Goal: Find specific page/section: Find specific page/section

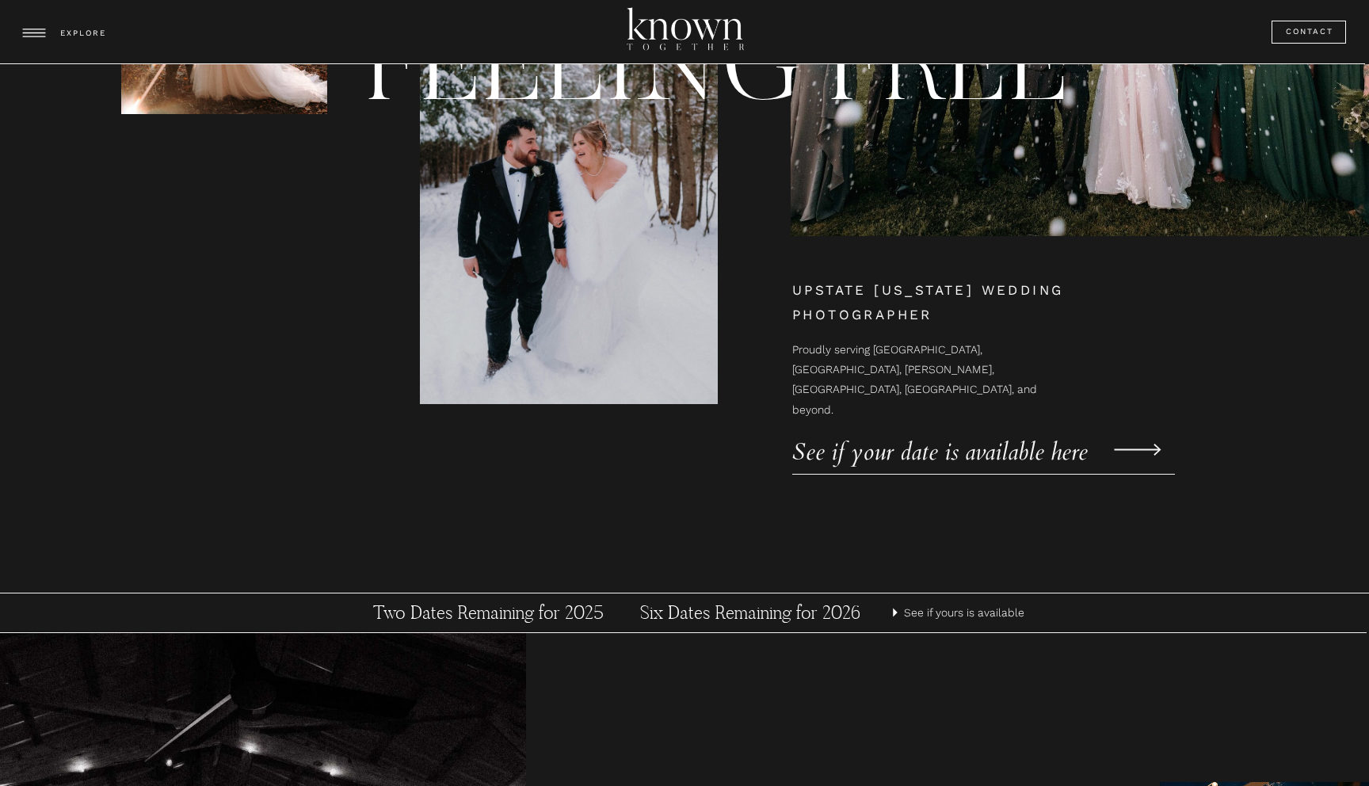
scroll to position [304, 0]
click at [910, 448] on p "See if your date is available here" at bounding box center [957, 442] width 330 height 24
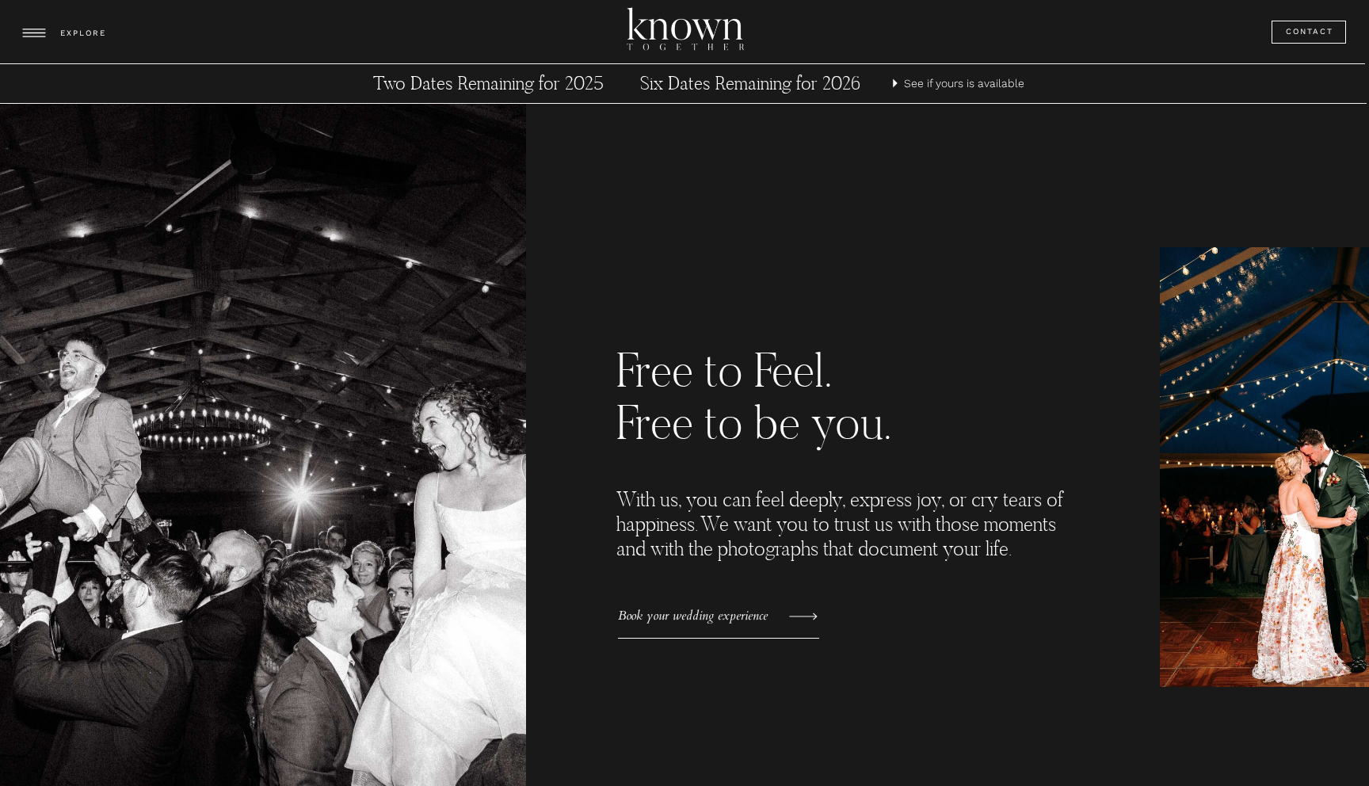
scroll to position [835, 0]
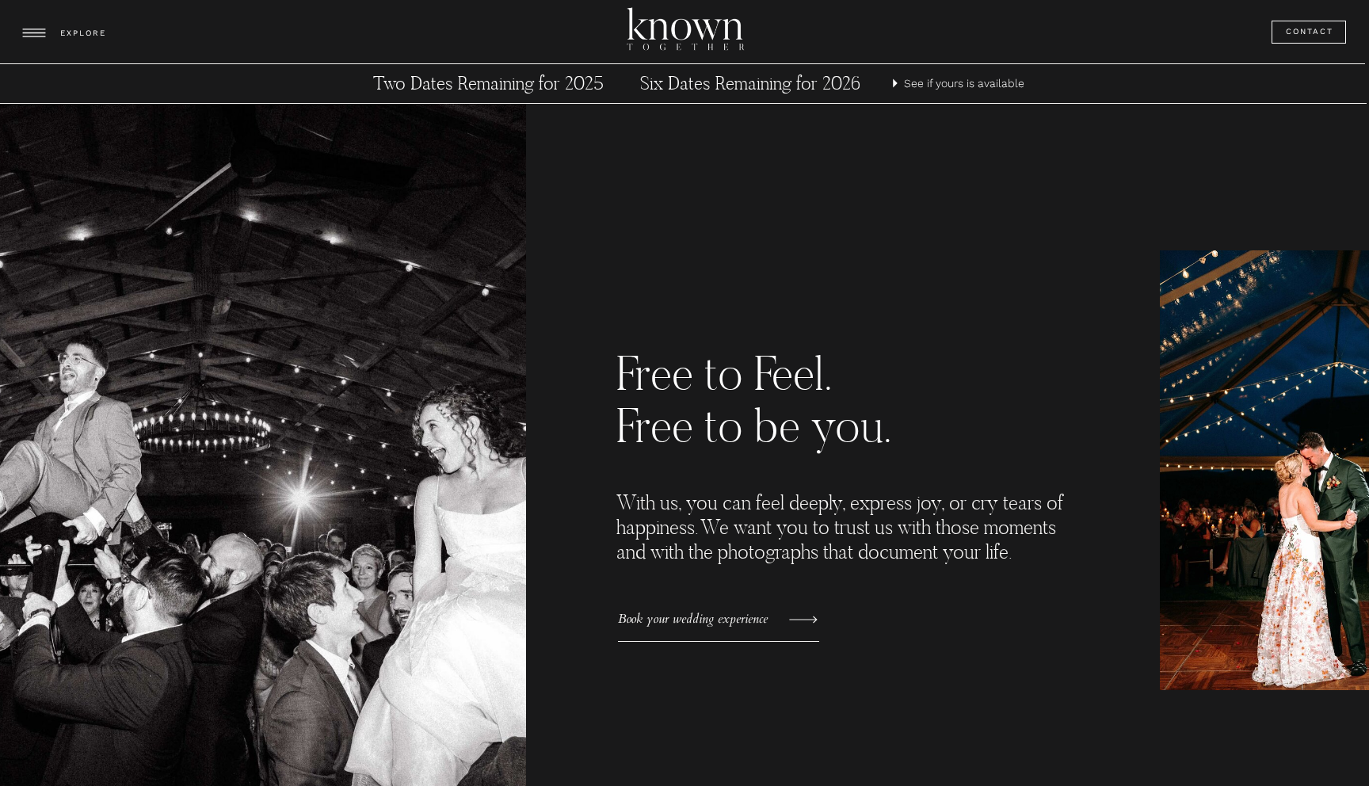
click at [492, 82] on h3 "Two Dates Remaining for 2025" at bounding box center [488, 84] width 295 height 24
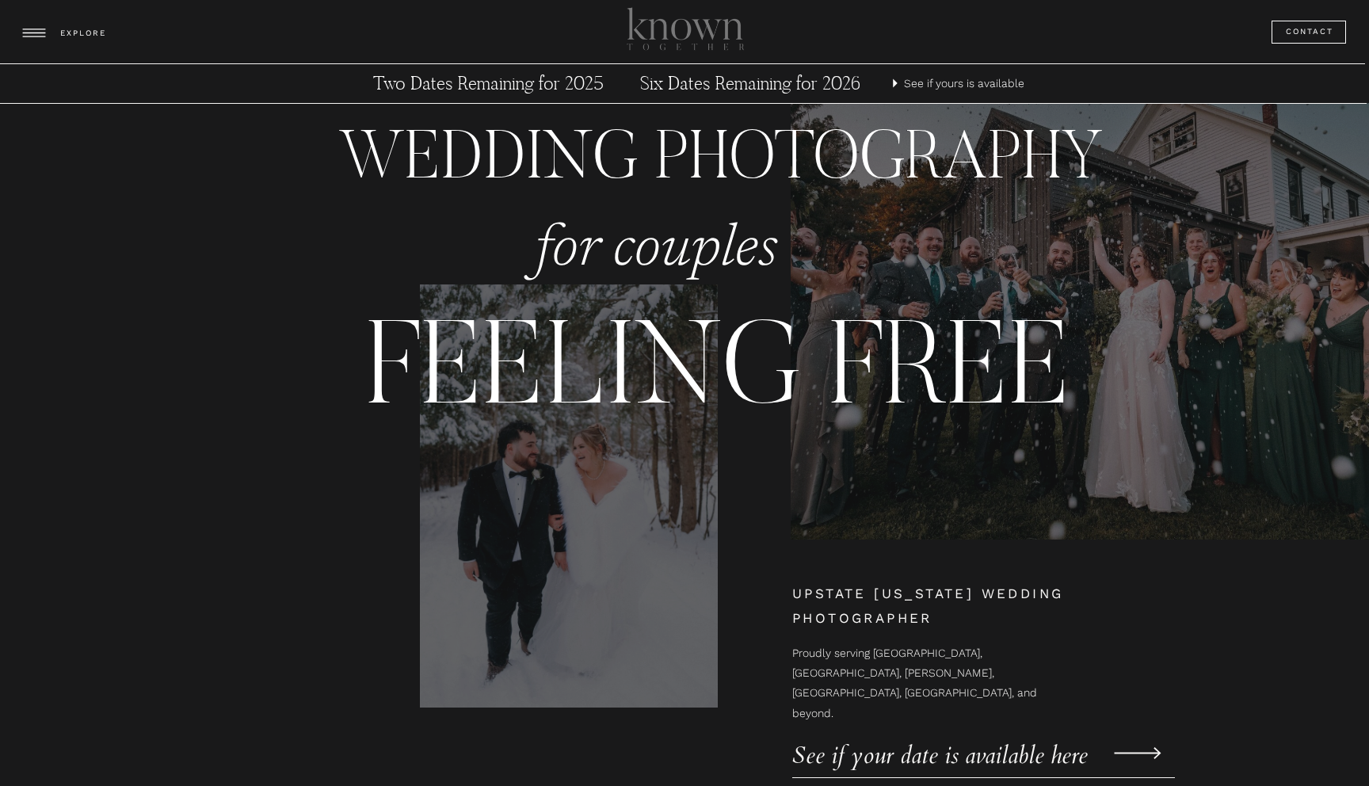
scroll to position [835, 0]
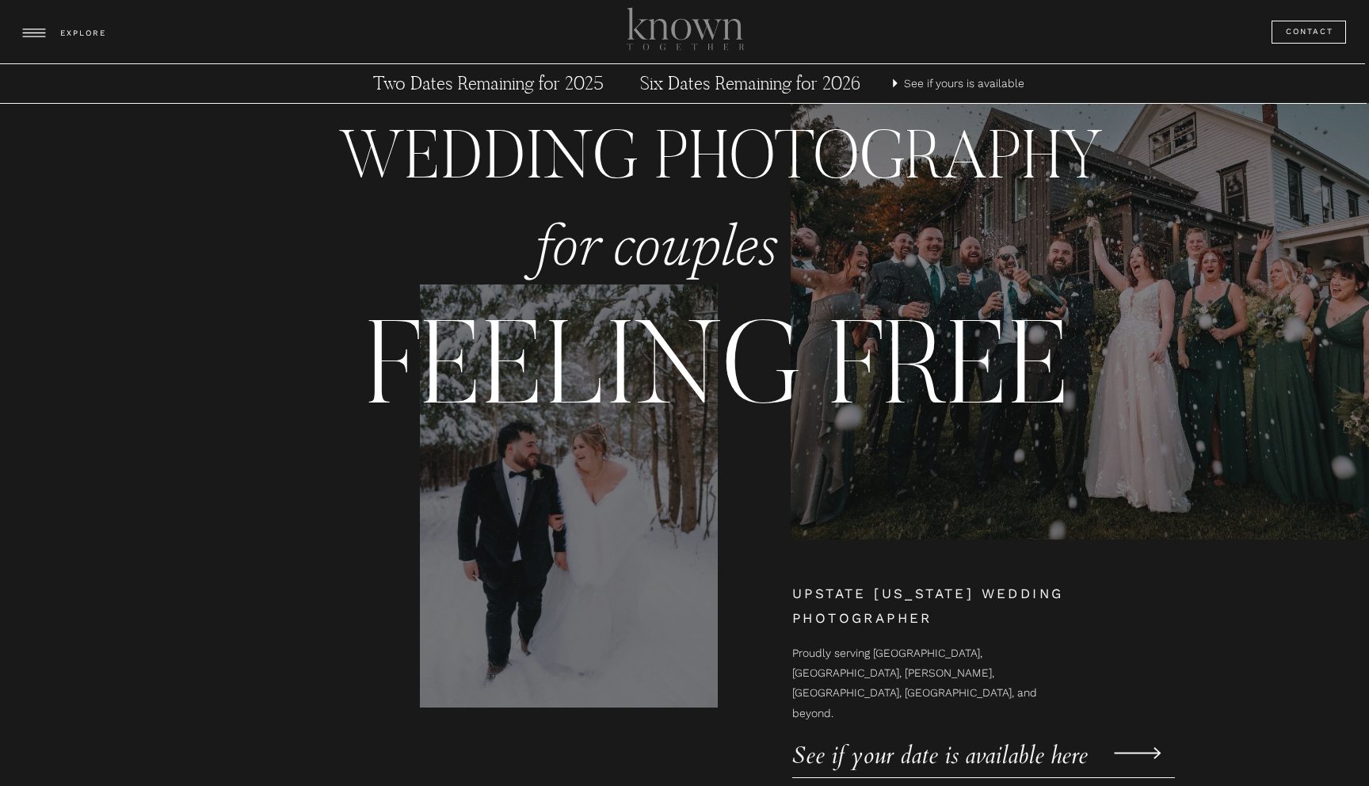
scroll to position [835, 0]
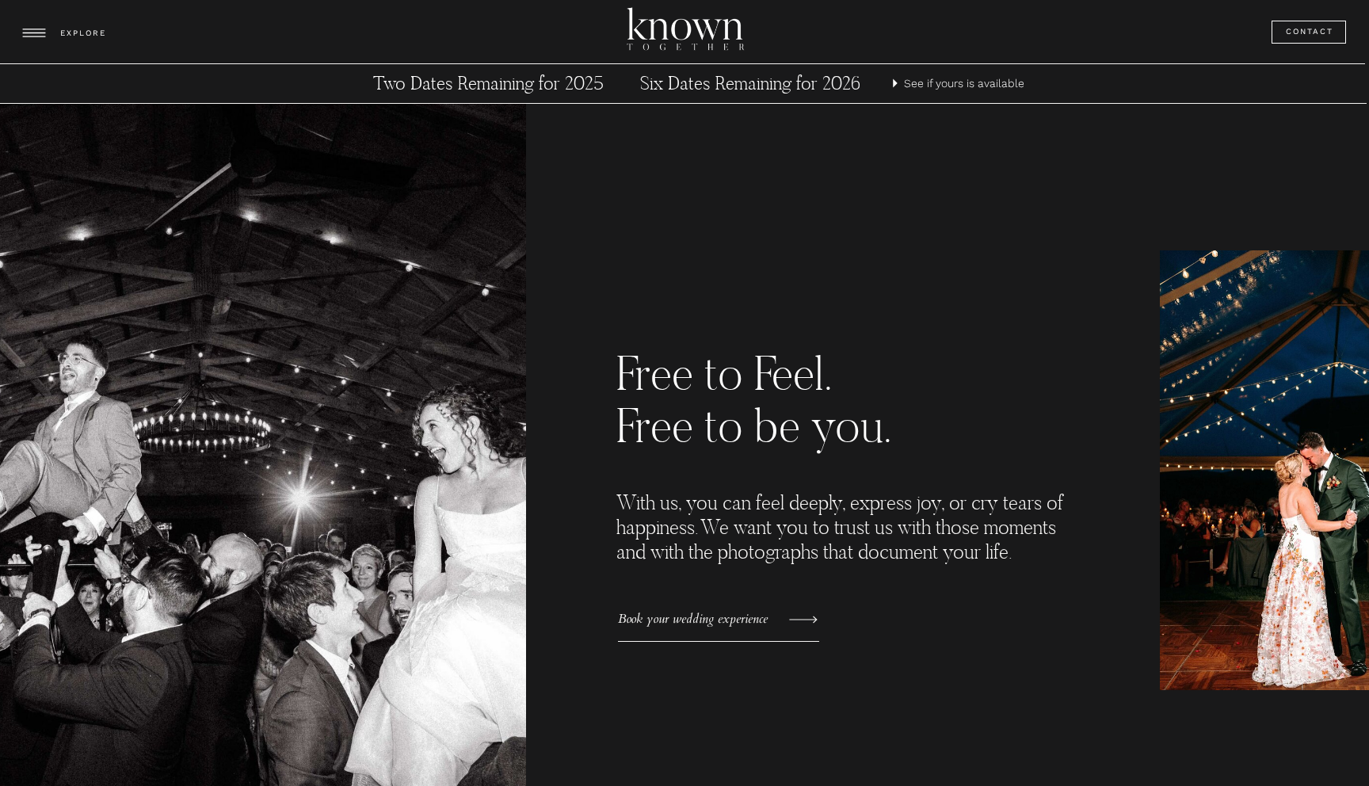
click at [28, 35] on icon at bounding box center [33, 33] width 33 height 64
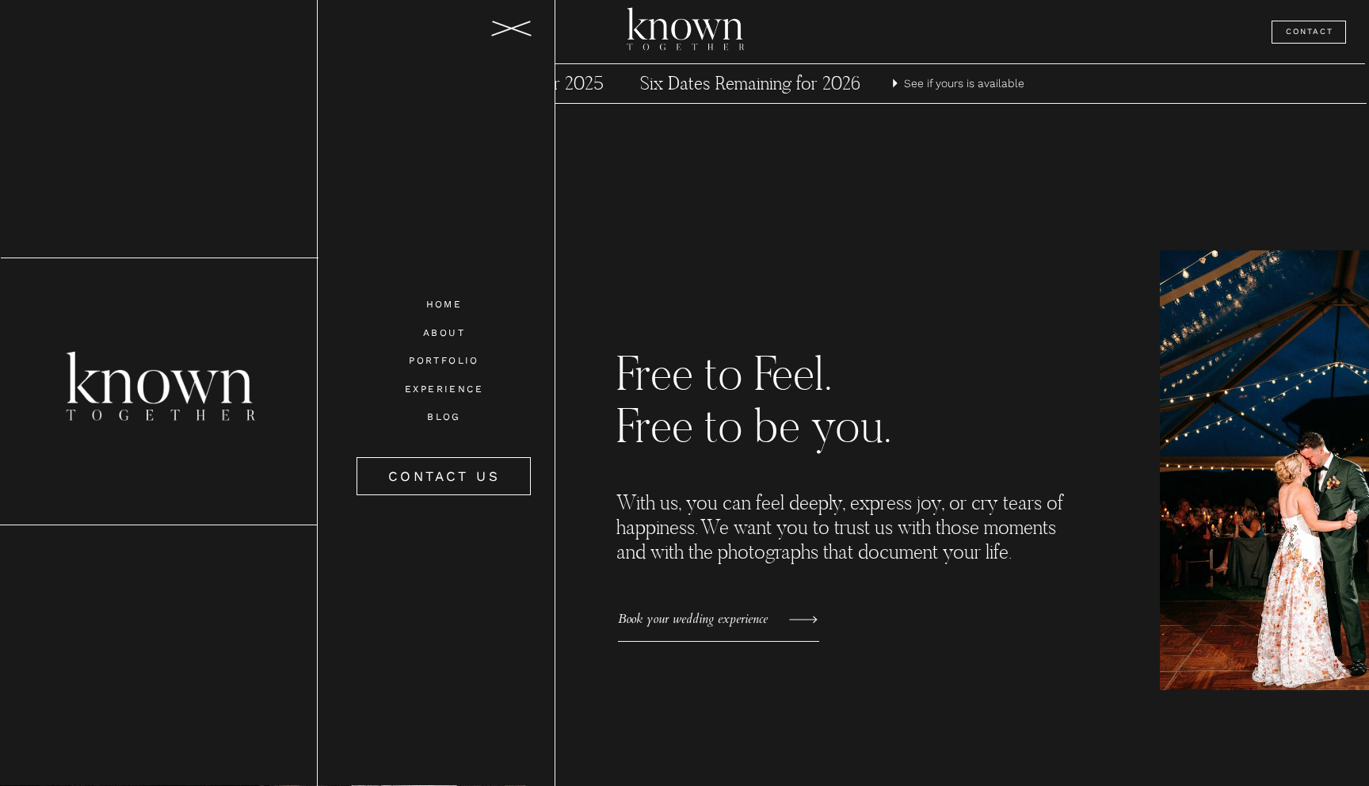
click at [453, 330] on nav "ABOUT" at bounding box center [444, 331] width 112 height 13
